Goal: Task Accomplishment & Management: Use online tool/utility

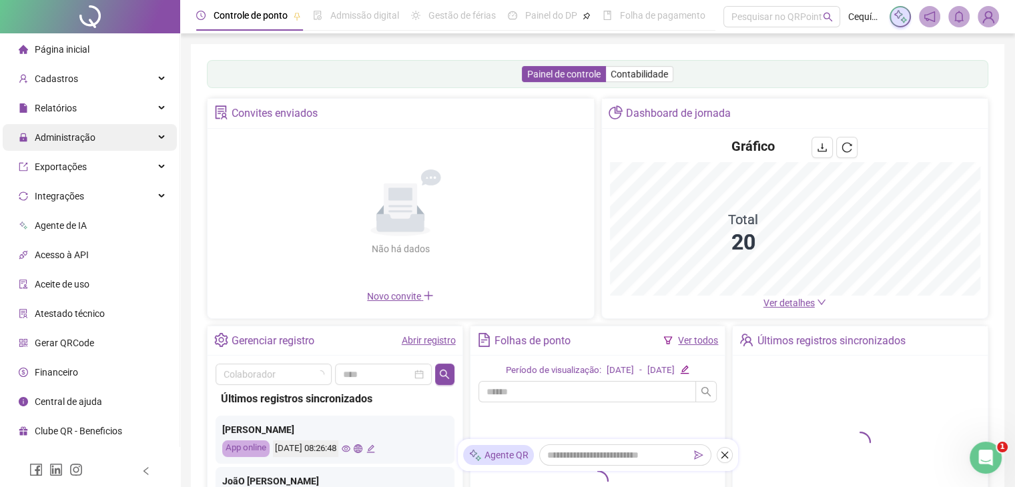
click at [141, 134] on div "Administração" at bounding box center [90, 137] width 174 height 27
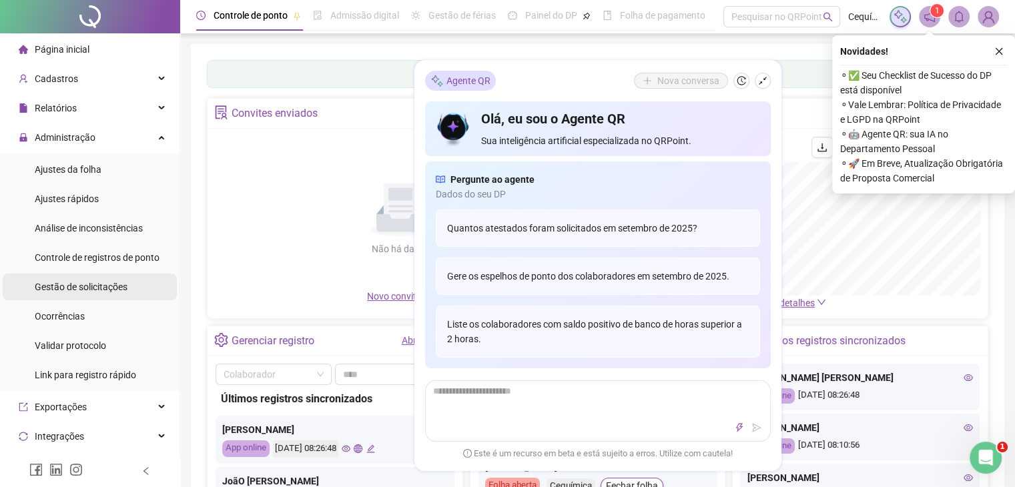
drag, startPoint x: 134, startPoint y: 288, endPoint x: 494, endPoint y: 145, distance: 387.8
click at [136, 288] on li "Gestão de solicitações" at bounding box center [90, 287] width 174 height 27
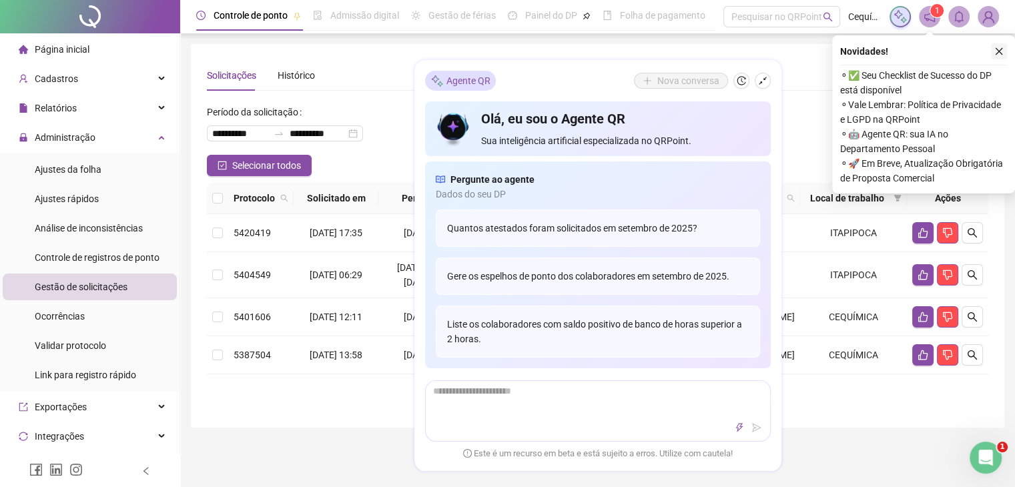
click at [1003, 49] on button "button" at bounding box center [999, 51] width 16 height 16
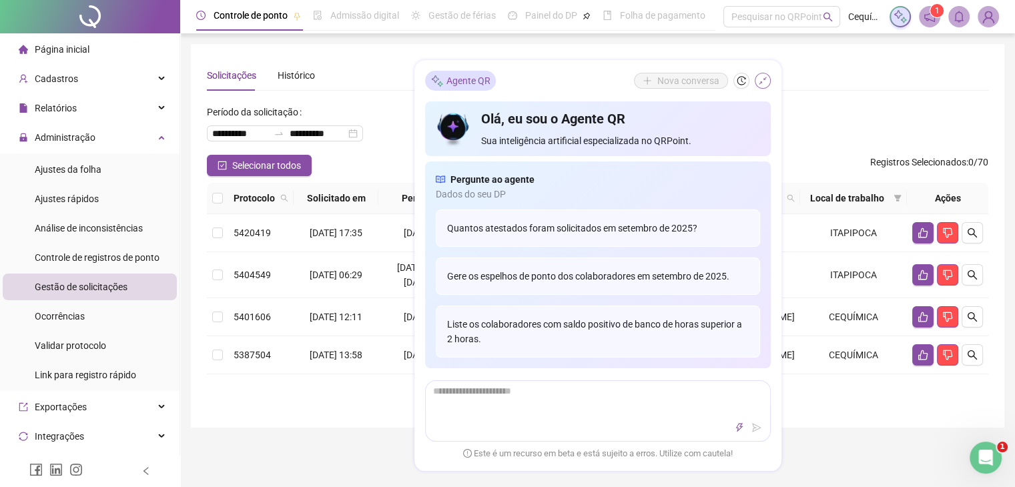
click at [762, 75] on button "button" at bounding box center [763, 81] width 16 height 16
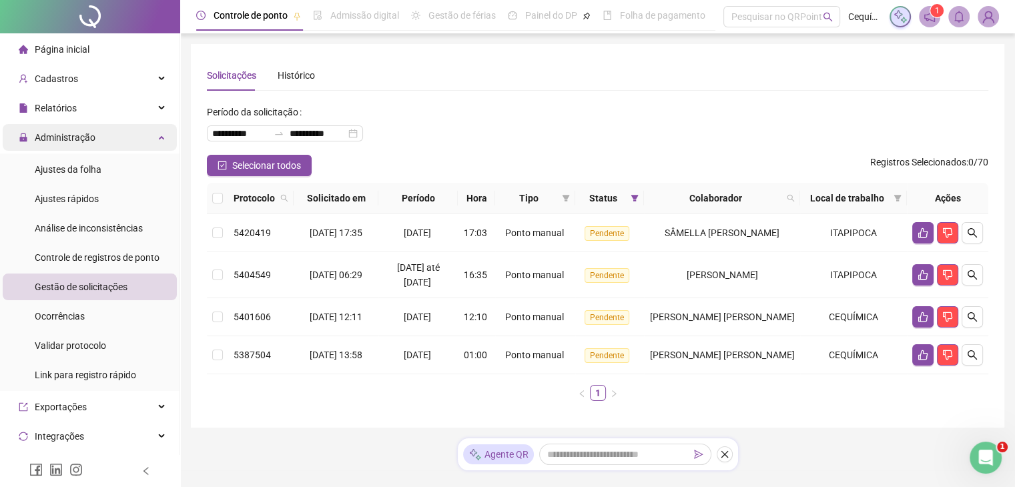
click at [143, 138] on div "Administração" at bounding box center [90, 137] width 174 height 27
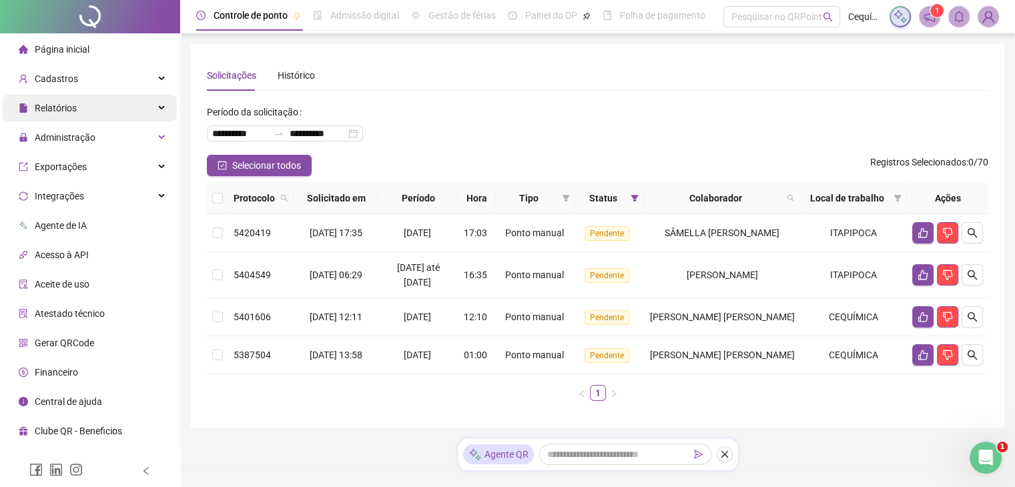
click at [146, 111] on div "Relatórios" at bounding box center [90, 108] width 174 height 27
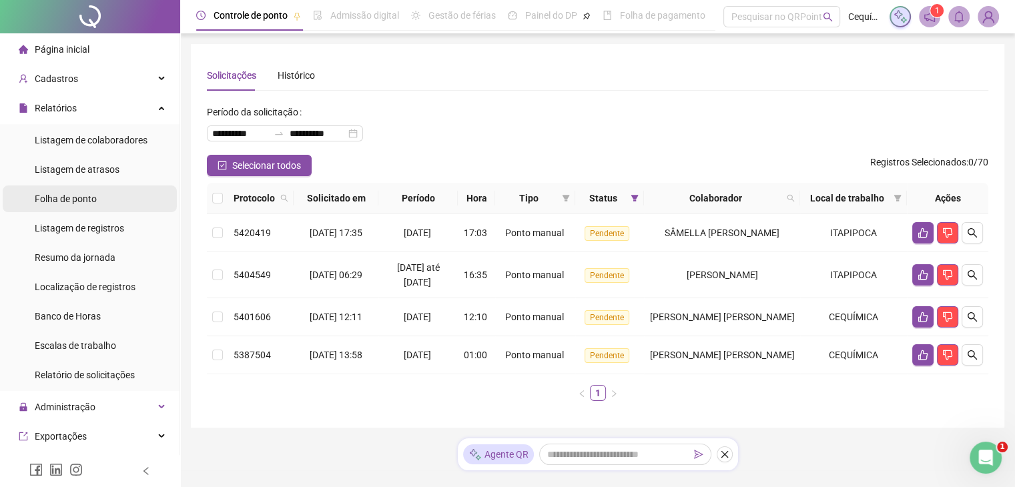
click at [105, 199] on li "Folha de ponto" at bounding box center [90, 198] width 174 height 27
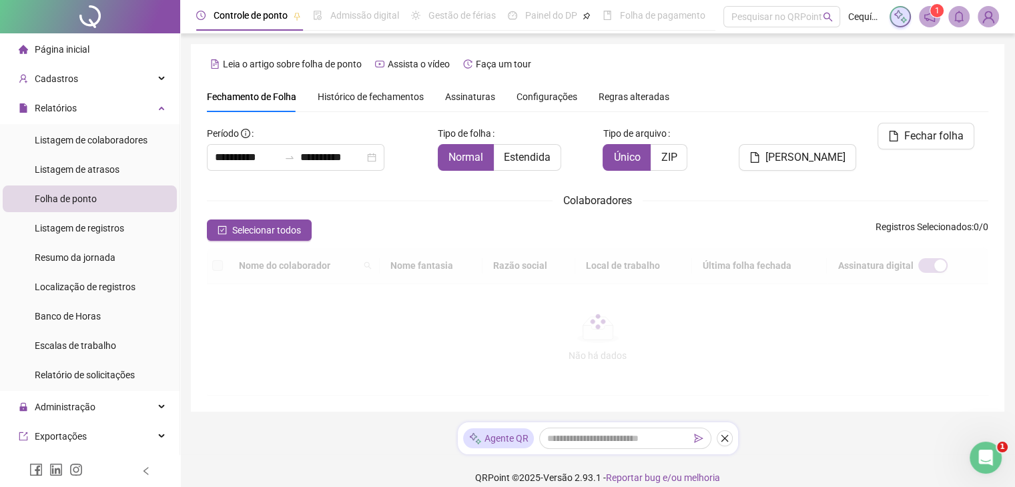
scroll to position [22, 0]
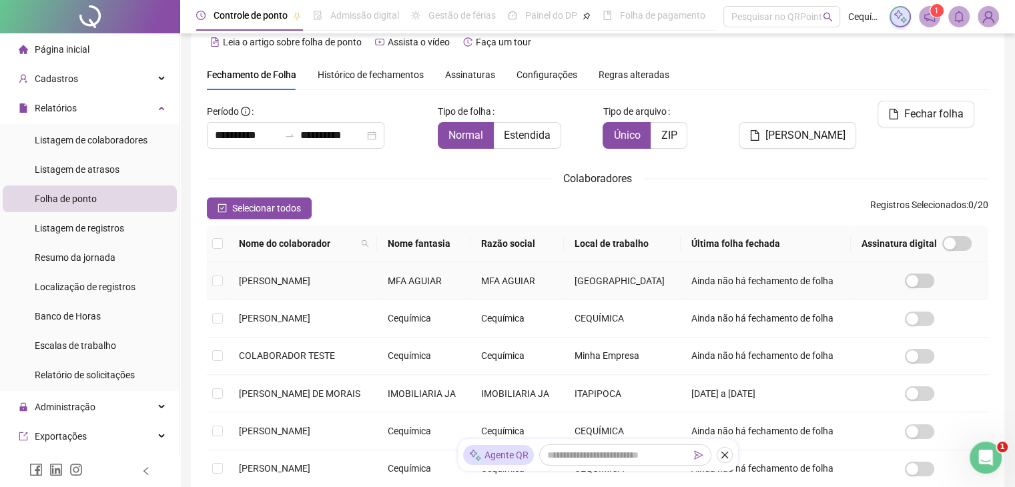
click at [294, 284] on span "[PERSON_NAME]" at bounding box center [274, 281] width 71 height 11
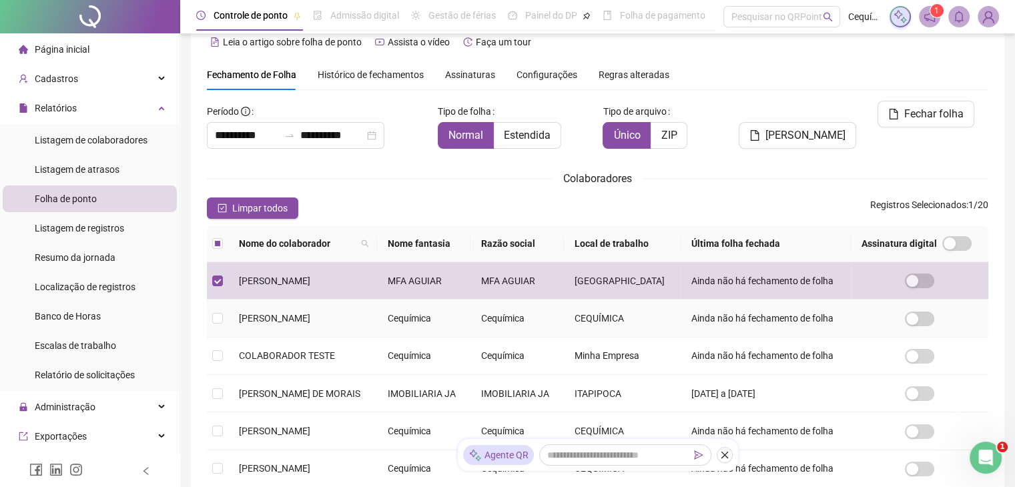
scroll to position [29, 0]
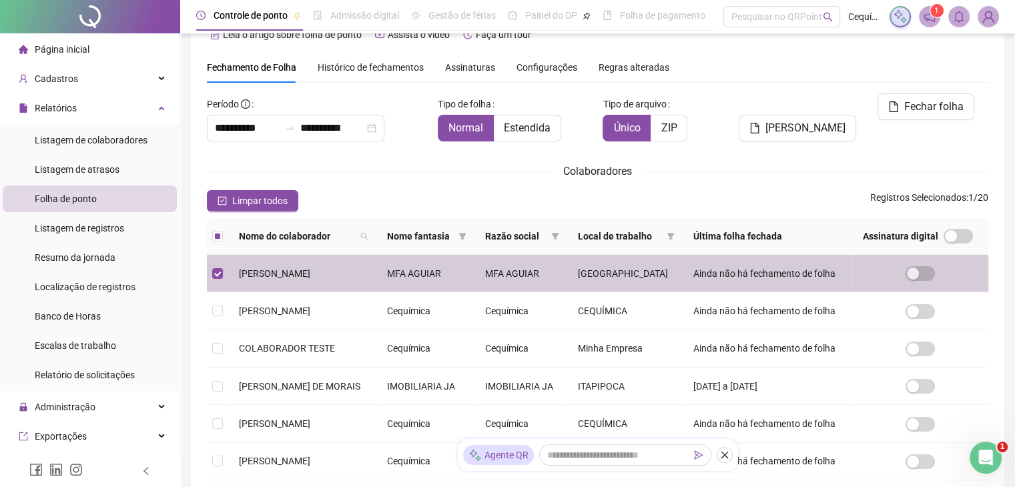
click at [308, 292] on td "[PERSON_NAME]" at bounding box center [302, 273] width 148 height 37
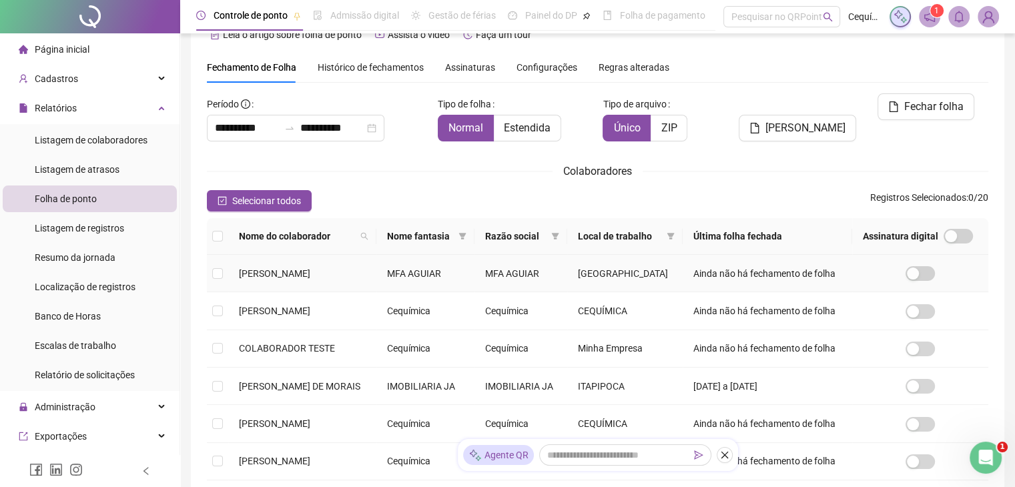
click at [304, 279] on span "[PERSON_NAME]" at bounding box center [274, 273] width 71 height 11
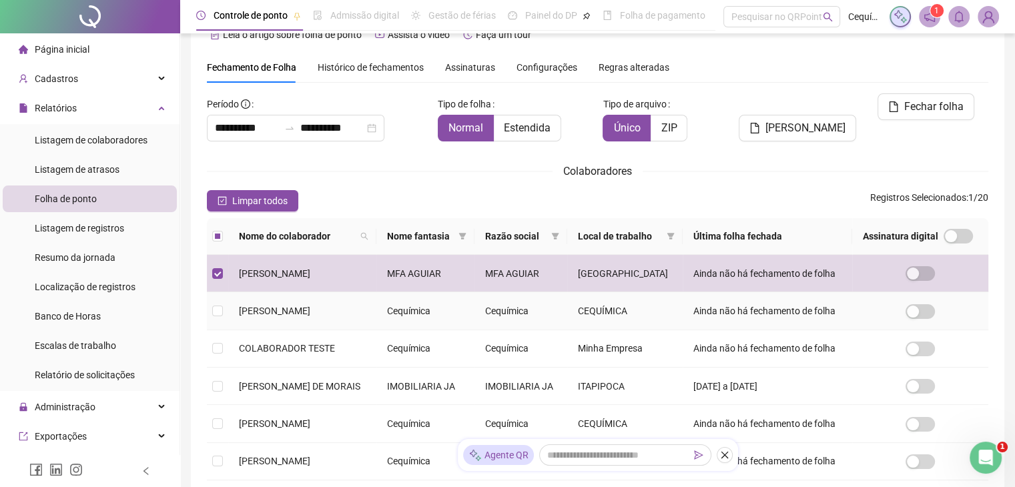
click at [310, 316] on span "[PERSON_NAME]" at bounding box center [274, 311] width 71 height 11
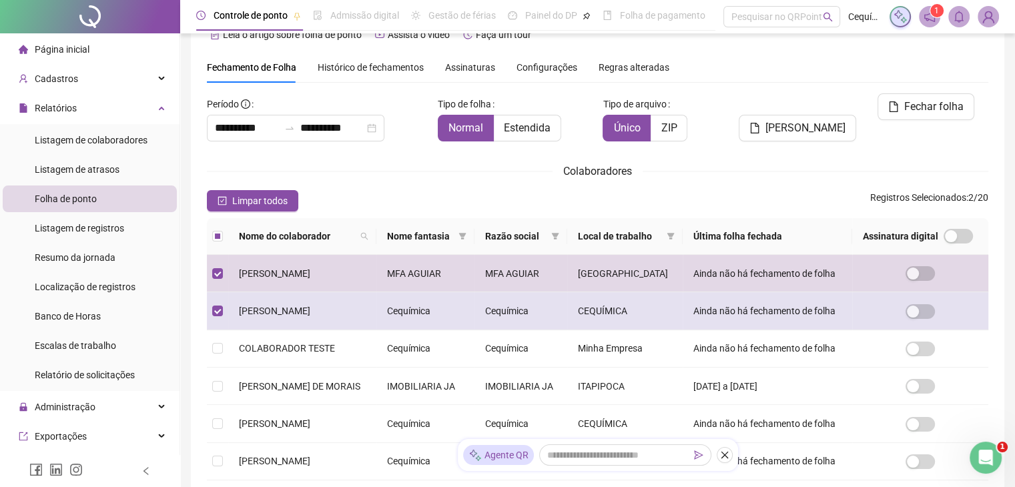
scroll to position [96, 0]
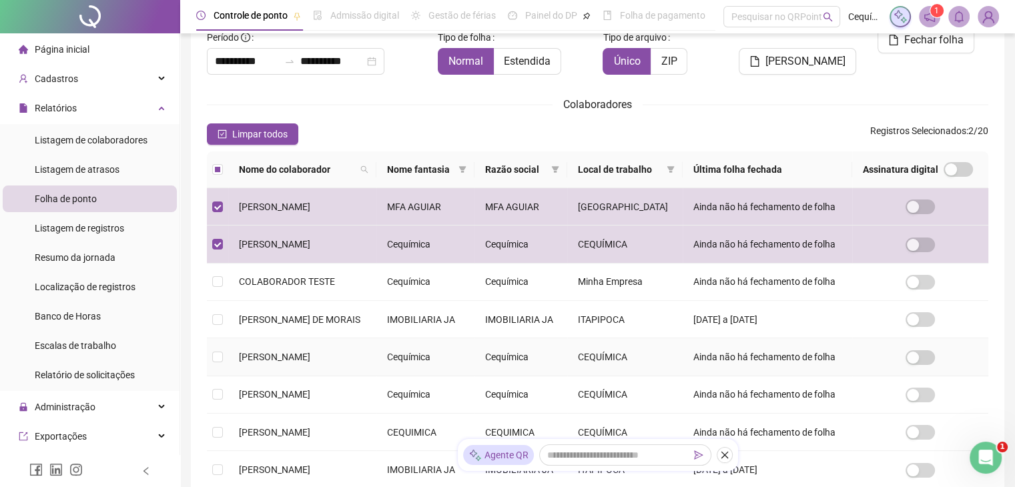
click at [310, 362] on span "[PERSON_NAME]" at bounding box center [274, 357] width 71 height 11
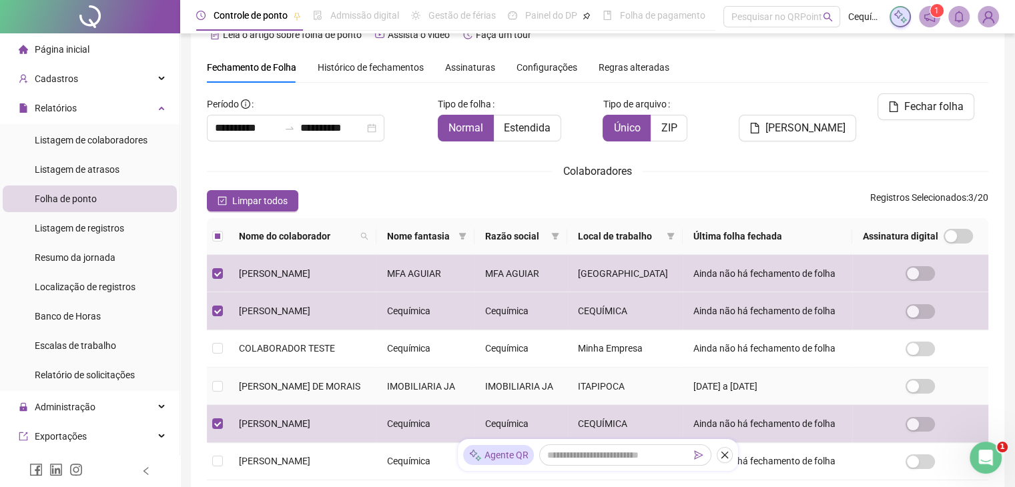
scroll to position [230, 0]
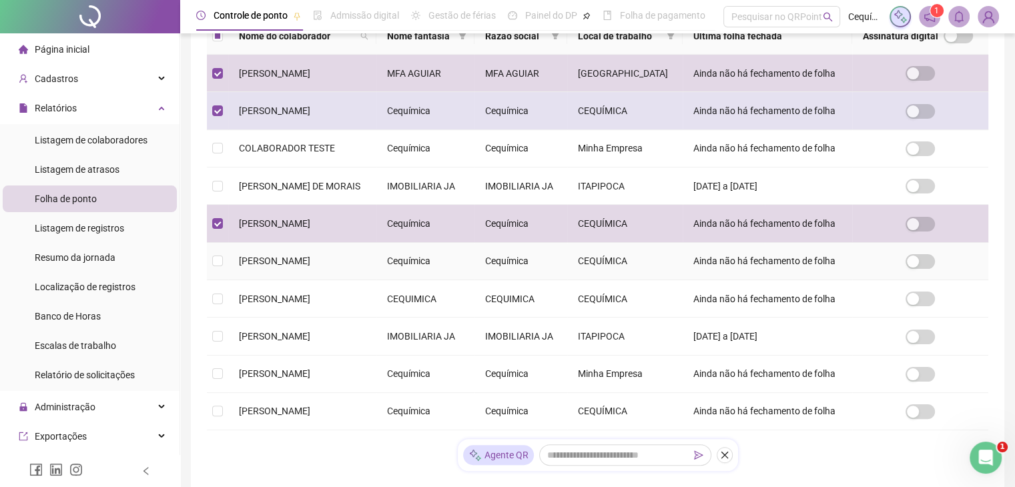
click at [310, 266] on span "[PERSON_NAME]" at bounding box center [274, 261] width 71 height 11
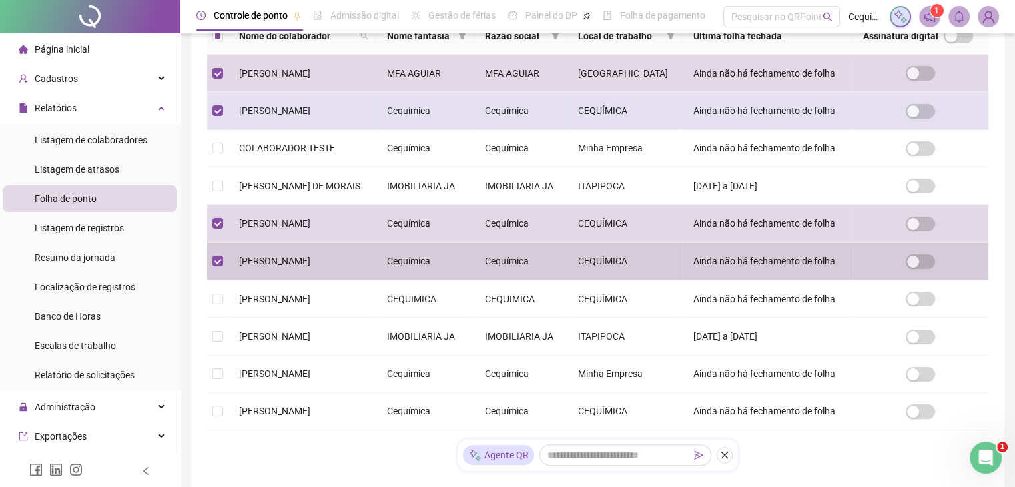
scroll to position [296, 0]
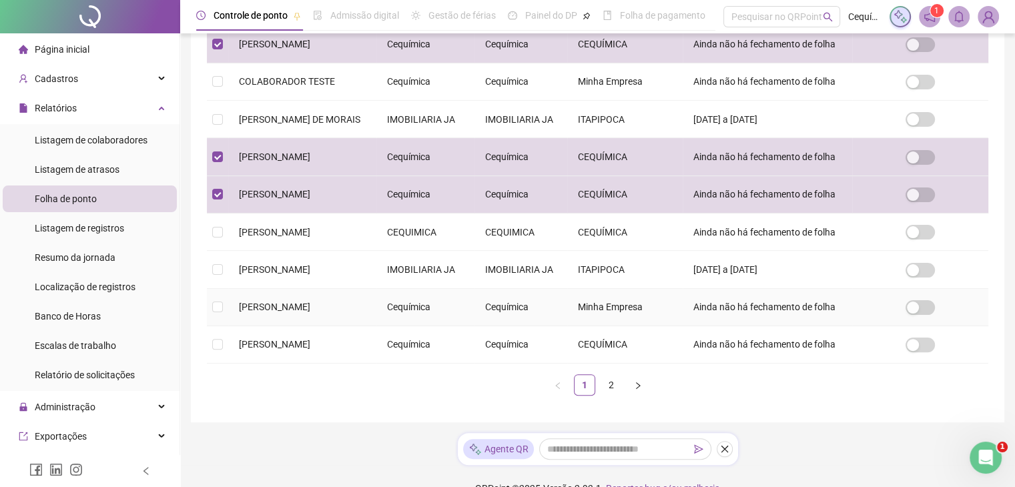
click at [310, 312] on span "[PERSON_NAME]" at bounding box center [274, 307] width 71 height 11
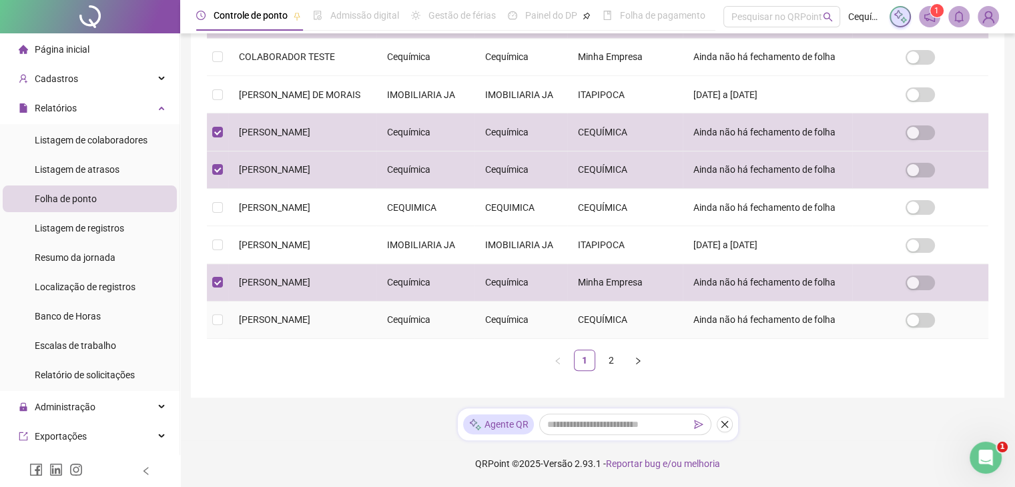
scroll to position [430, 0]
click at [607, 370] on link "2" at bounding box center [611, 360] width 20 height 20
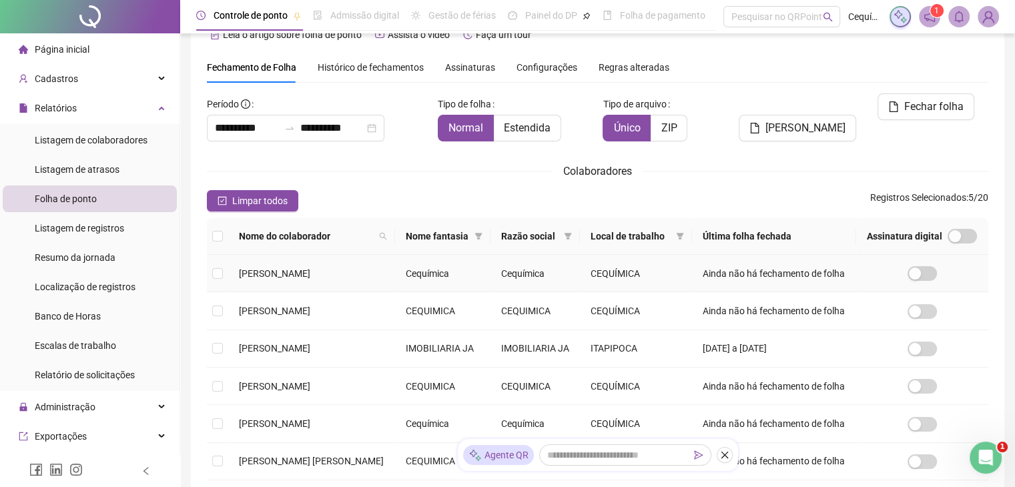
click at [310, 279] on span "[PERSON_NAME]" at bounding box center [274, 273] width 71 height 11
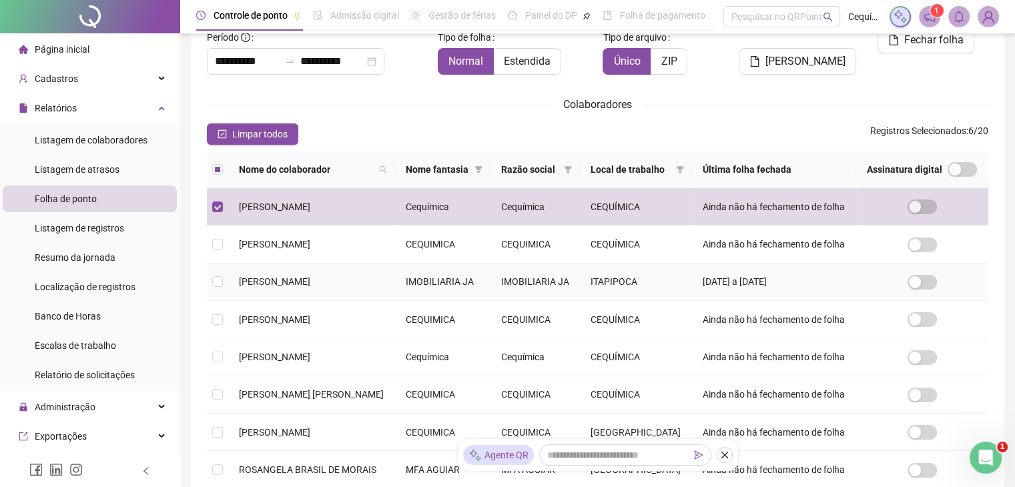
scroll to position [163, 0]
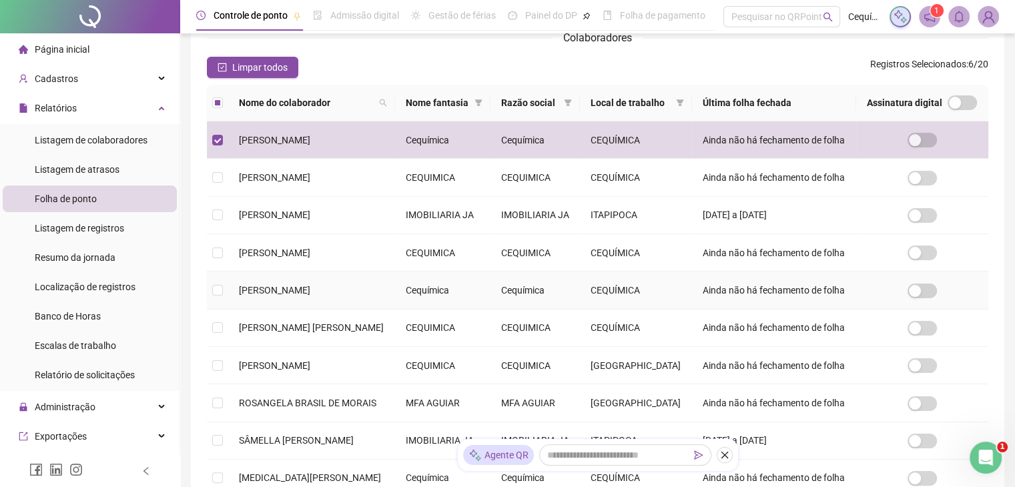
click at [310, 296] on span "[PERSON_NAME]" at bounding box center [274, 290] width 71 height 11
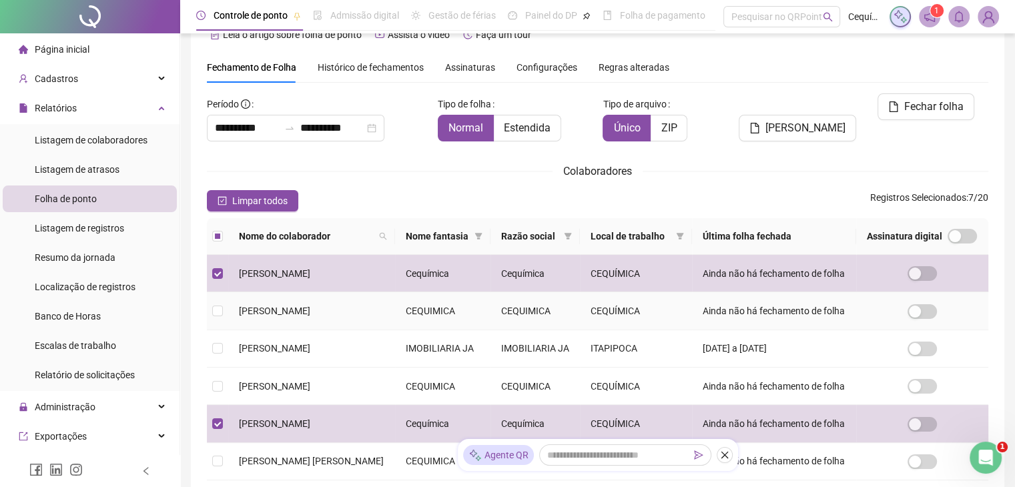
scroll to position [230, 0]
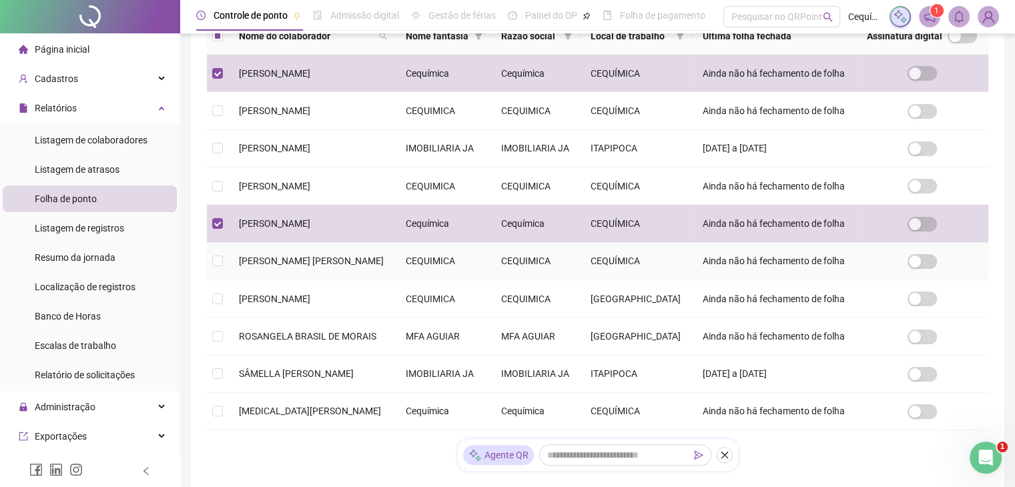
click at [355, 280] on td "[PERSON_NAME] [PERSON_NAME]" at bounding box center [311, 261] width 167 height 37
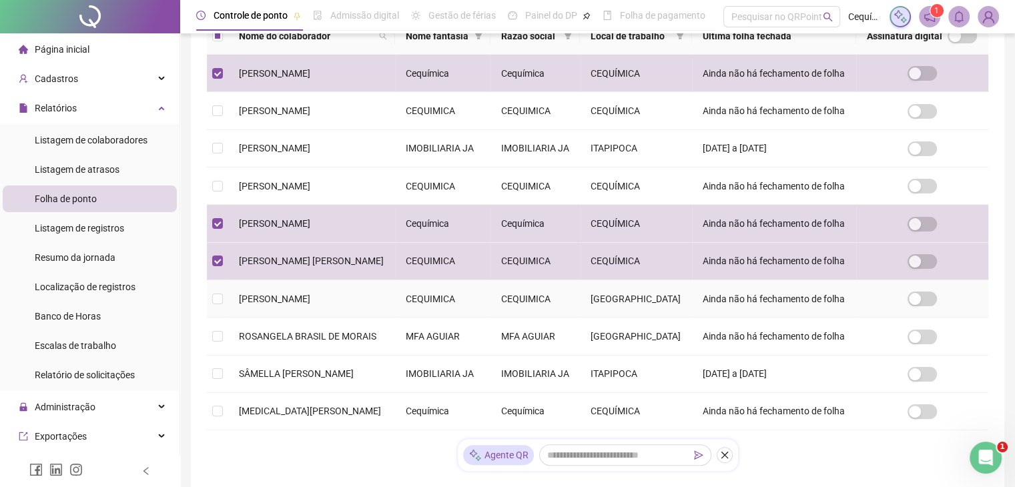
drag, startPoint x: 366, startPoint y: 404, endPoint x: 373, endPoint y: 384, distance: 21.3
click at [310, 304] on span "[PERSON_NAME]" at bounding box center [274, 299] width 71 height 11
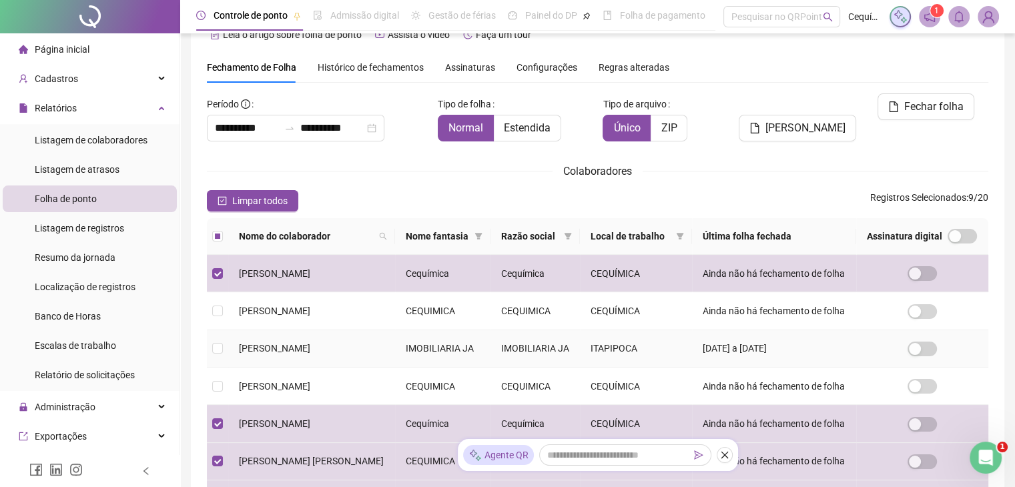
scroll to position [363, 0]
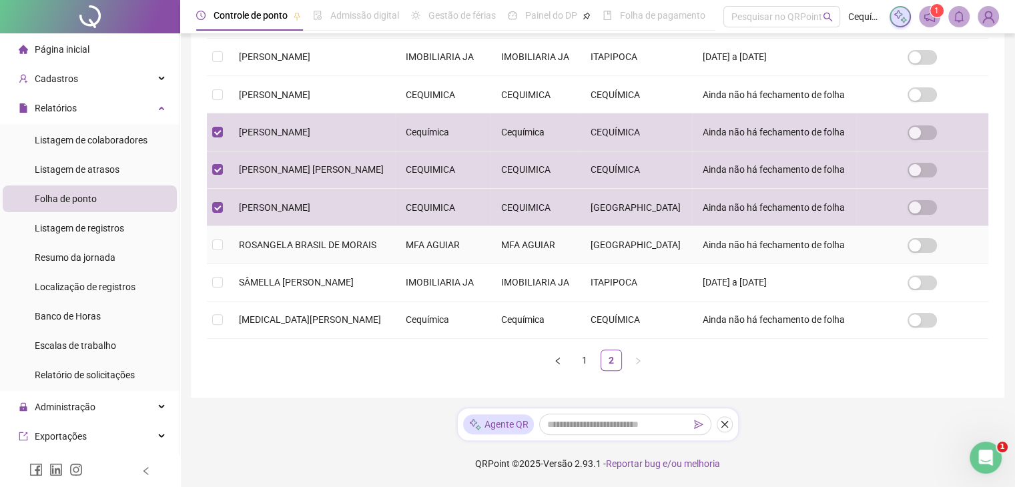
click at [350, 264] on td "ROSANGELA BRASIL DE MORAIS" at bounding box center [311, 244] width 167 height 37
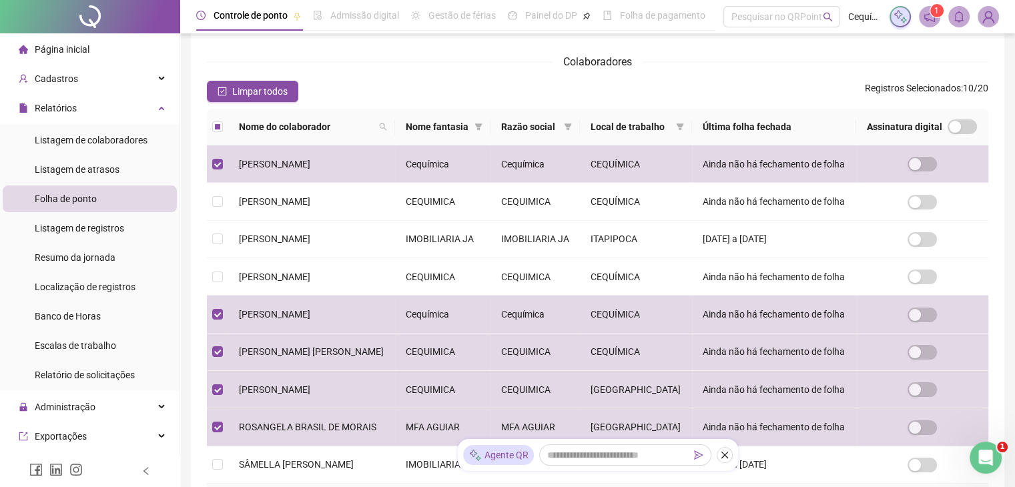
scroll to position [0, 0]
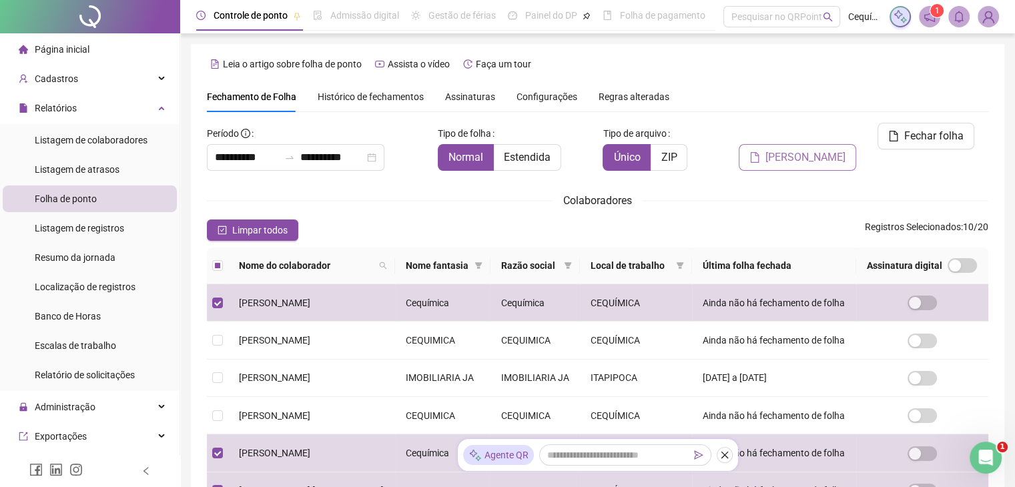
click at [776, 144] on button "[PERSON_NAME]" at bounding box center [797, 157] width 117 height 27
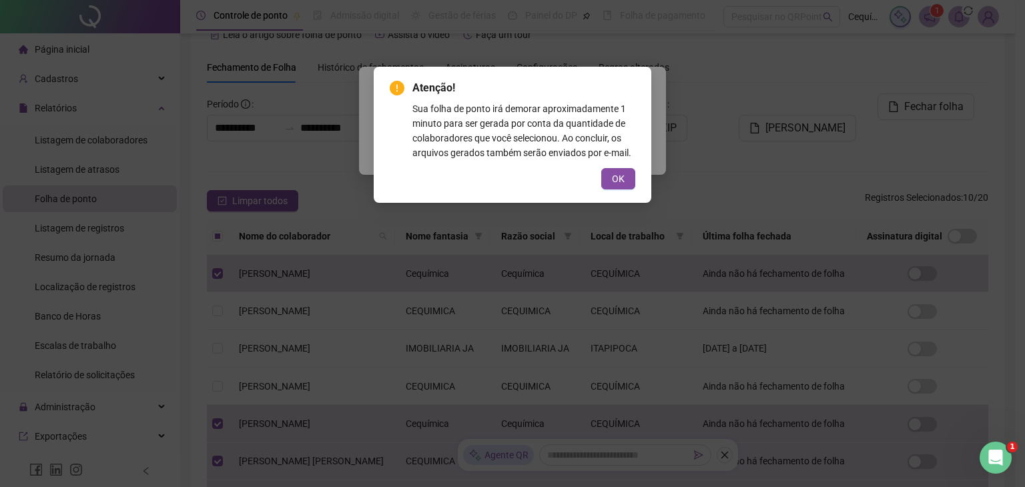
drag, startPoint x: 615, startPoint y: 182, endPoint x: 608, endPoint y: 175, distance: 9.9
click at [615, 183] on span "OK" at bounding box center [618, 178] width 13 height 15
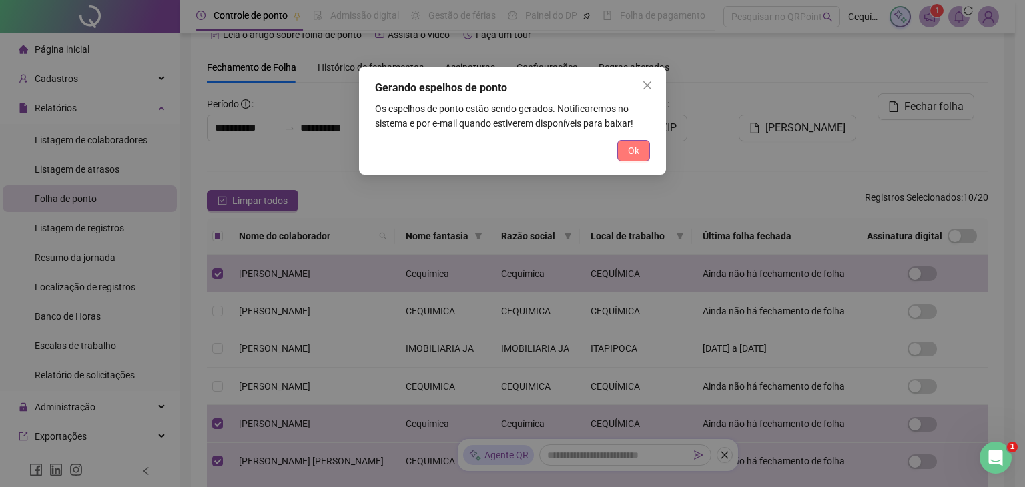
click at [632, 153] on span "Ok" at bounding box center [633, 150] width 11 height 15
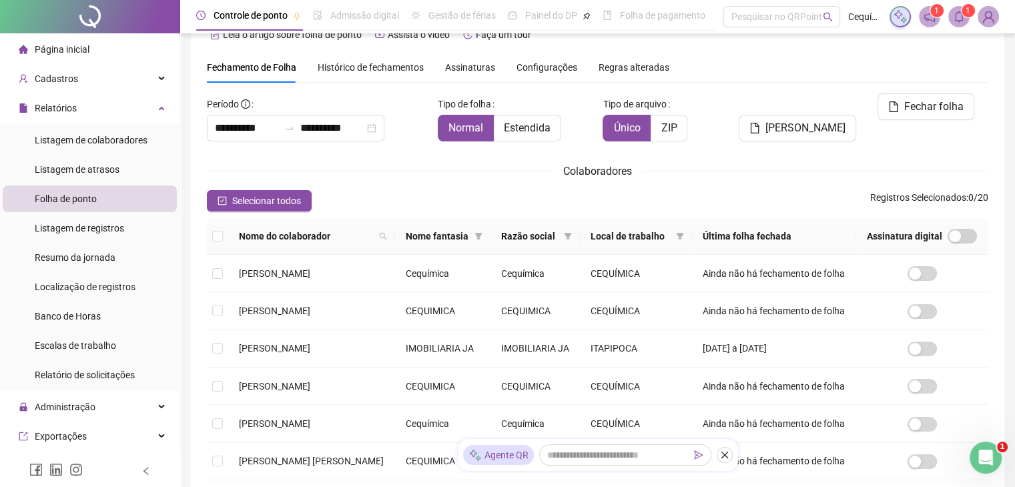
click at [958, 22] on span at bounding box center [958, 16] width 21 height 21
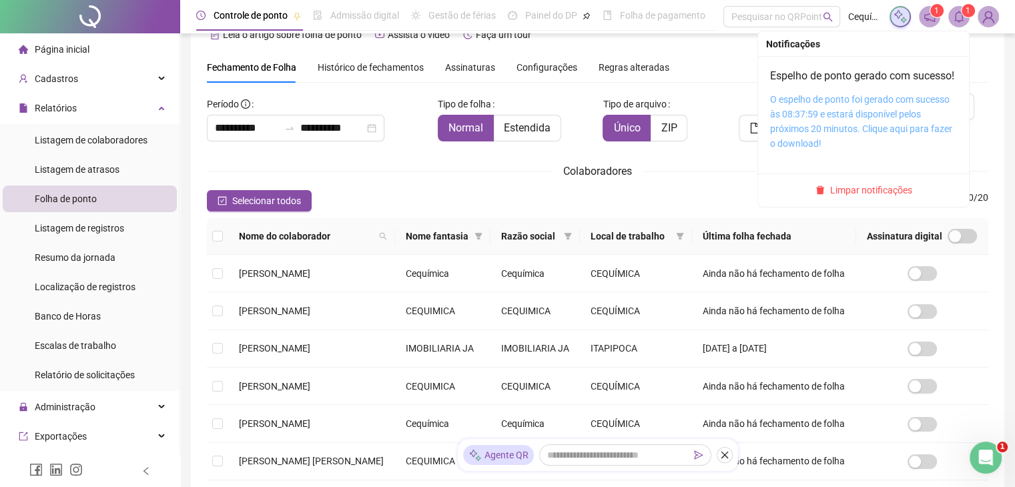
click at [843, 128] on link "O espelho de ponto foi gerado com sucesso às 08:37:59 e estará disponível pelos…" at bounding box center [861, 121] width 182 height 55
click at [959, 12] on icon "bell" at bounding box center [958, 17] width 9 height 12
click at [867, 119] on link "O espelho de ponto foi gerado com sucesso às 08:37:59 e estará disponível pelos…" at bounding box center [861, 121] width 182 height 55
